Goal: Download file/media

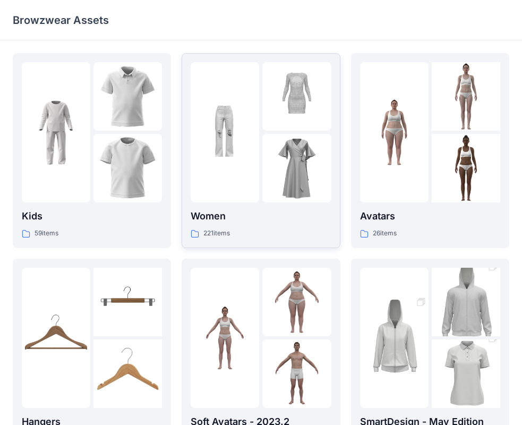
click at [242, 185] on div at bounding box center [225, 132] width 68 height 140
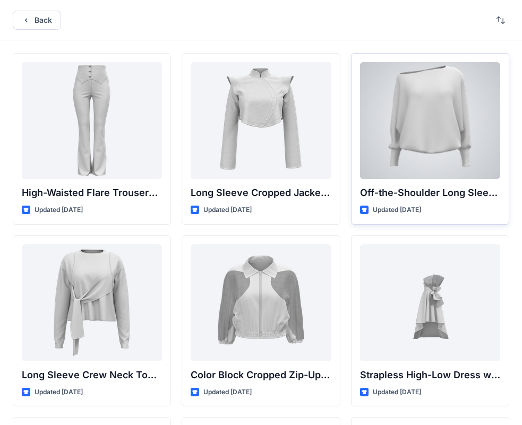
click at [425, 135] on div at bounding box center [430, 120] width 140 height 117
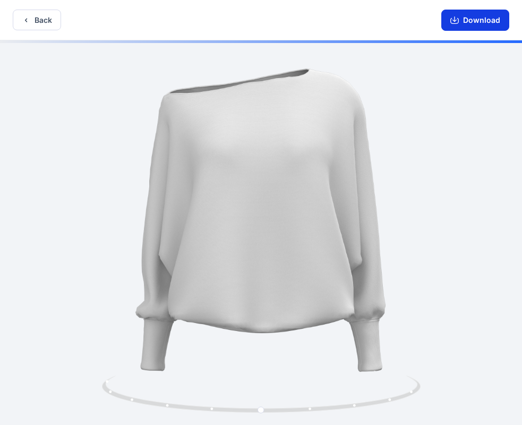
click at [462, 26] on button "Download" at bounding box center [475, 20] width 68 height 21
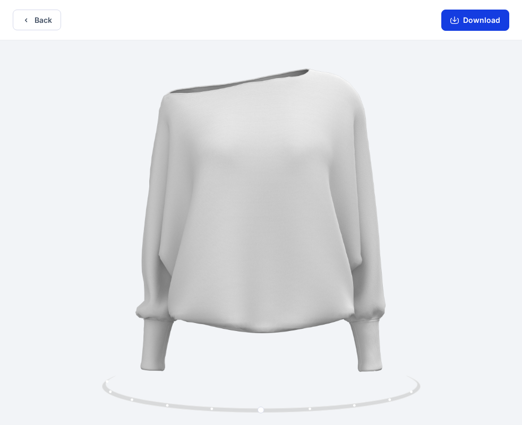
click at [462, 23] on button "Download" at bounding box center [475, 20] width 68 height 21
click at [462, 21] on button "Download" at bounding box center [475, 20] width 68 height 21
